Goal: Transaction & Acquisition: Purchase product/service

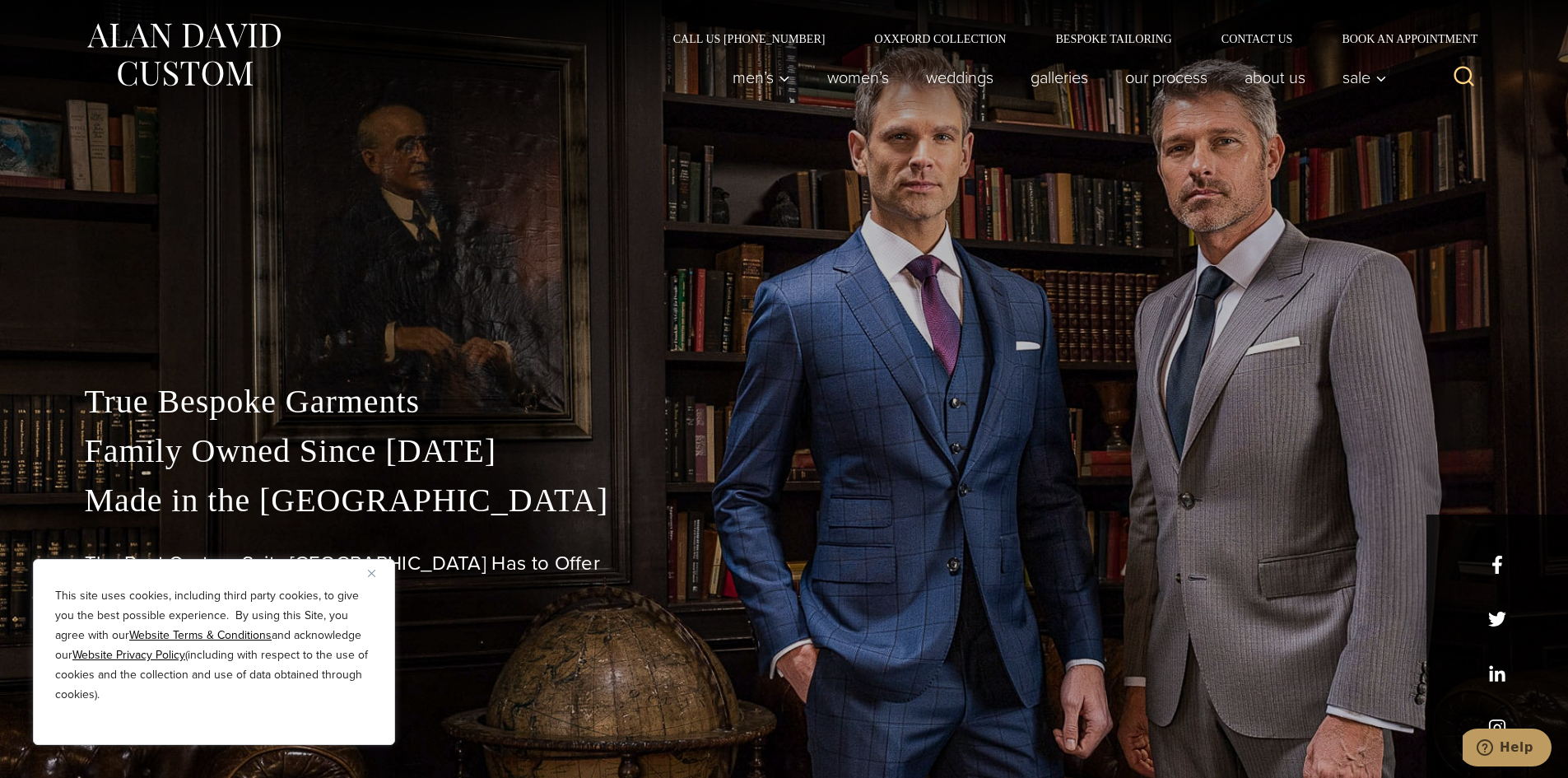
click at [366, 573] on div "This site uses cookies, including third party cookies, to give you the best pos…" at bounding box center [214, 652] width 362 height 186
click at [371, 574] on img "Close" at bounding box center [371, 573] width 8 height 8
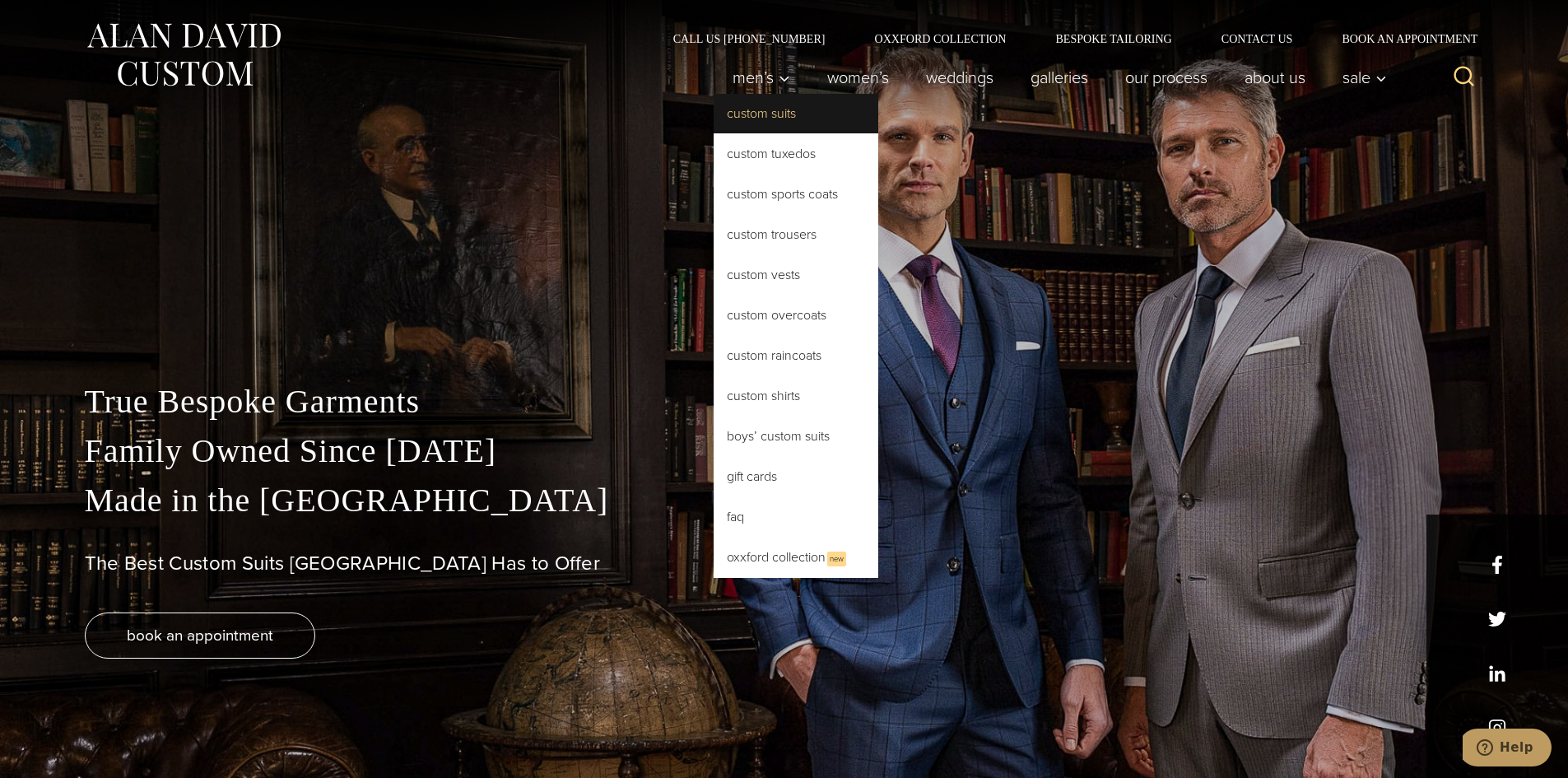
click at [764, 113] on link "Custom Suits" at bounding box center [796, 113] width 164 height 39
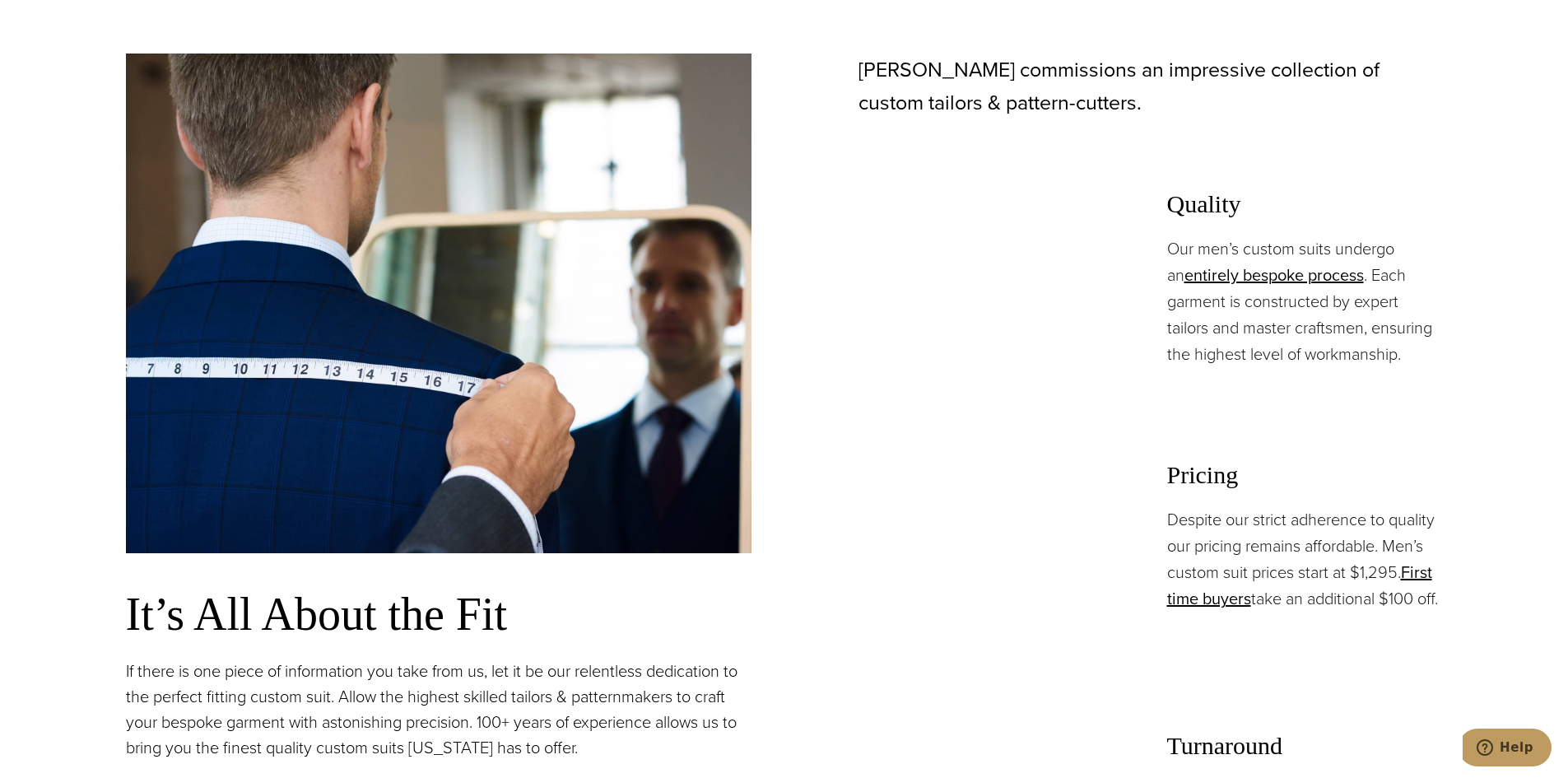
scroll to position [1153, 0]
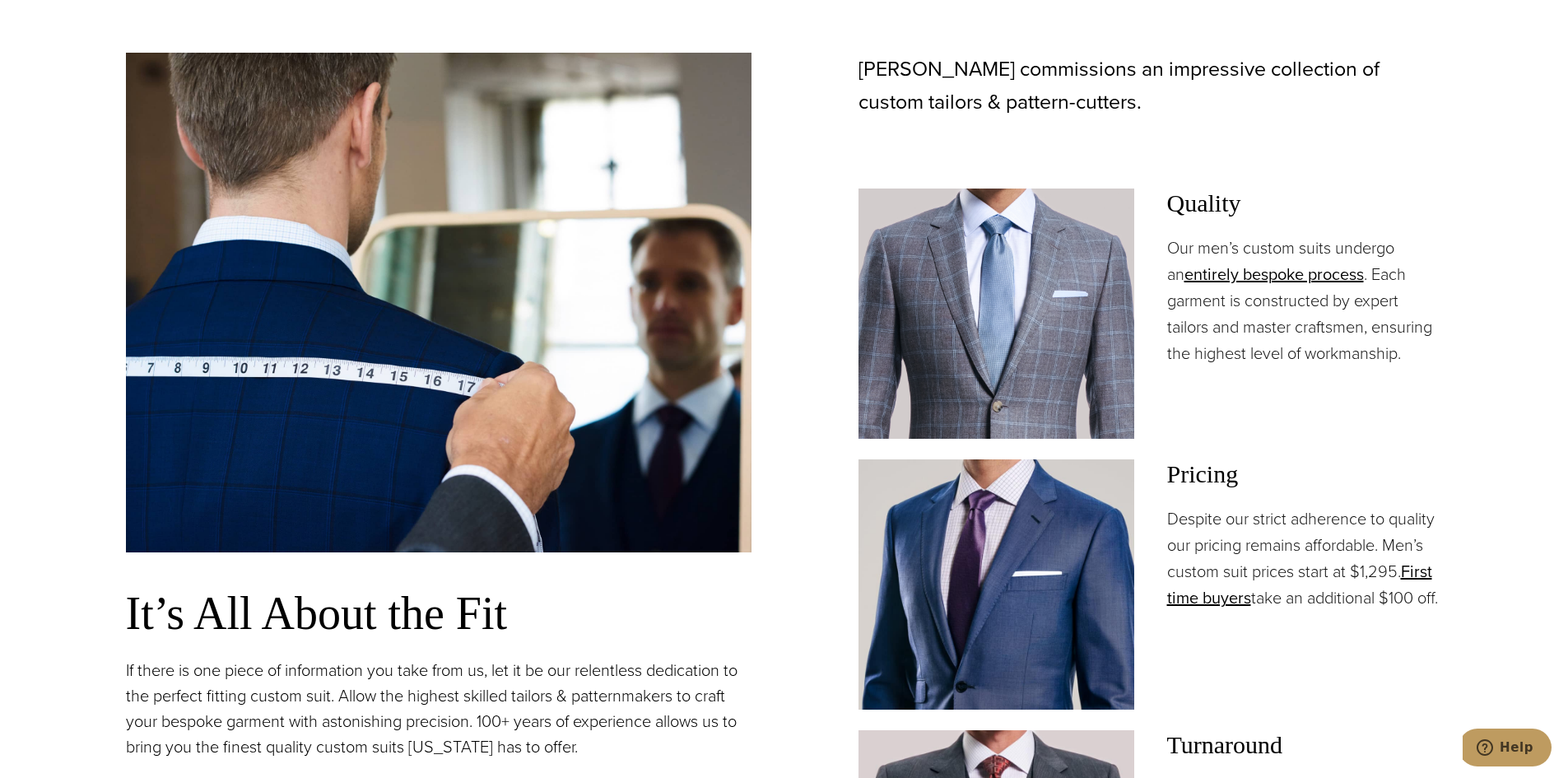
drag, startPoint x: 1225, startPoint y: 598, endPoint x: 1152, endPoint y: 531, distance: 99.1
click at [1152, 531] on div "Pricing Despite our strict adherence to quality our pricing remains affordable.…" at bounding box center [1150, 584] width 584 height 251
click at [1073, 532] on img at bounding box center [996, 584] width 276 height 251
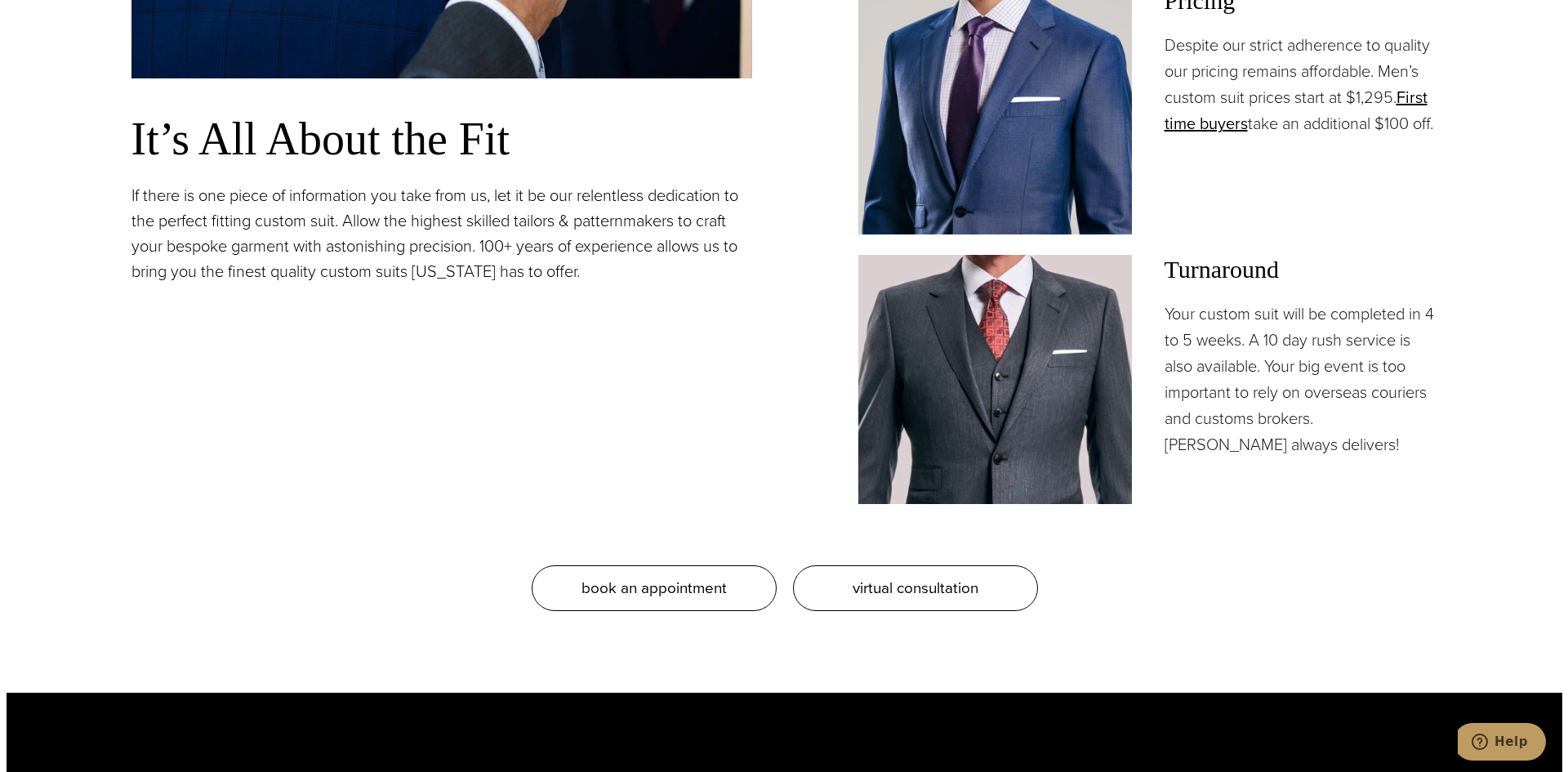
scroll to position [1716, 0]
